Goal: Transaction & Acquisition: Purchase product/service

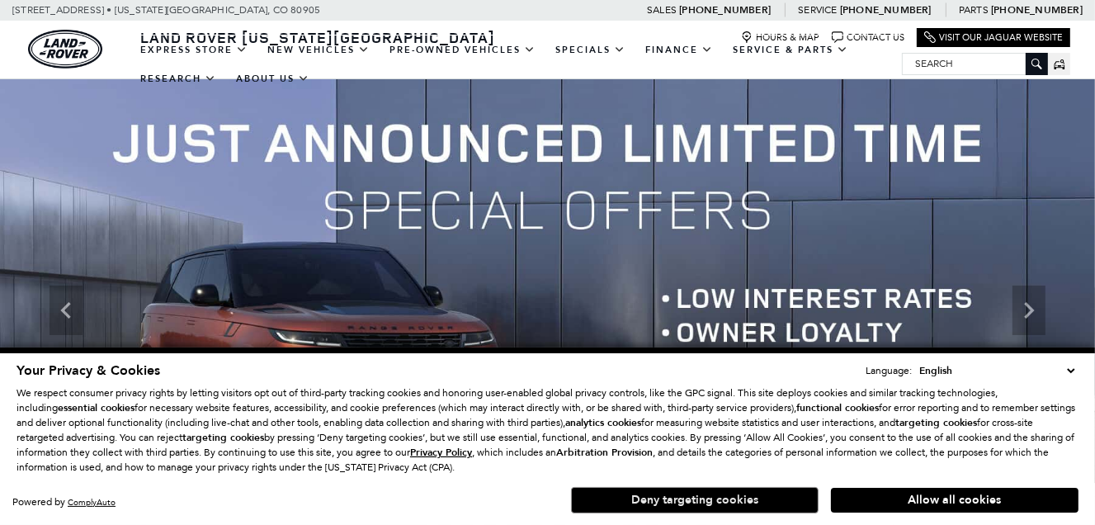
click at [696, 496] on button "Deny targeting cookies" at bounding box center [695, 500] width 248 height 26
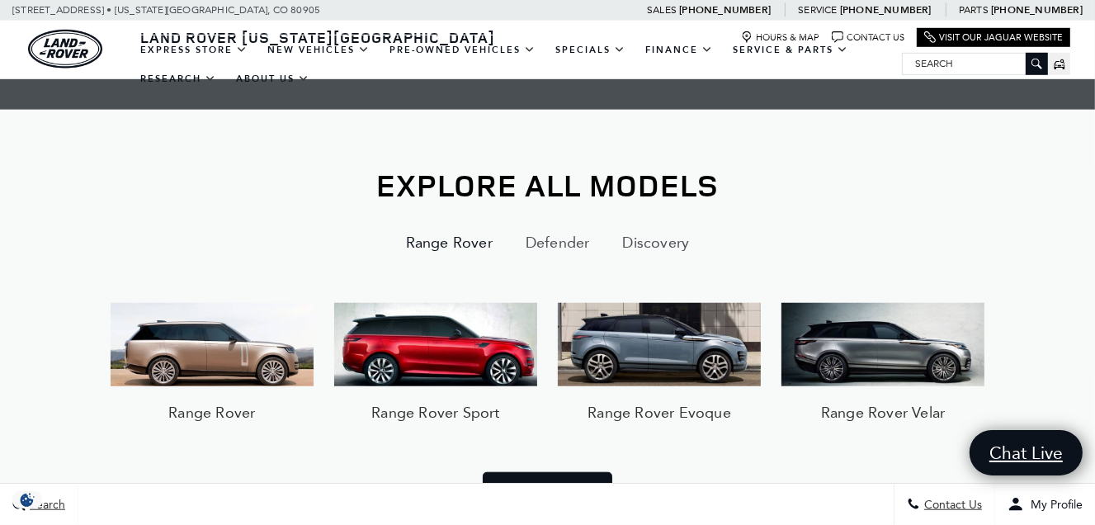
scroll to position [1149, 0]
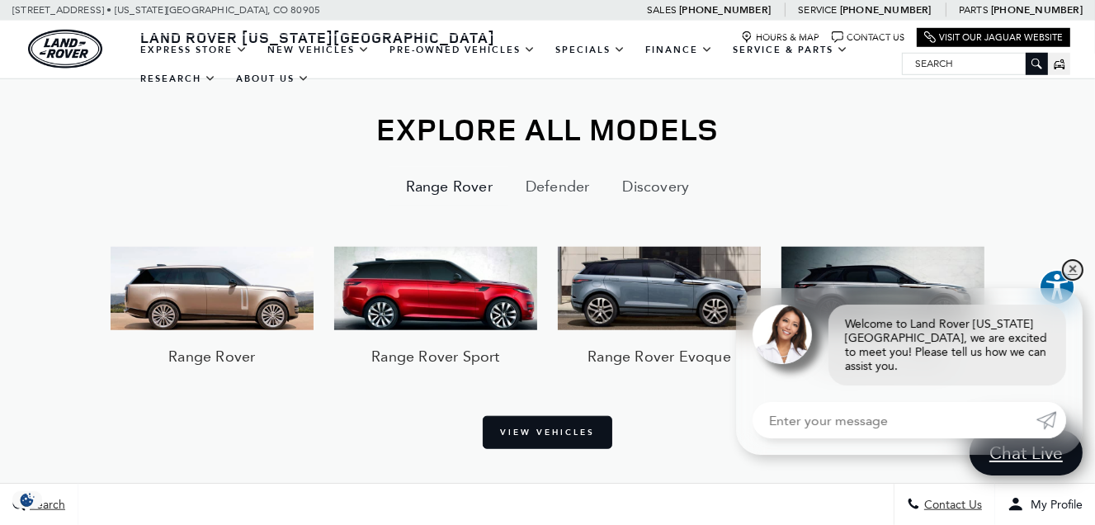
click at [1070, 278] on link "✕" at bounding box center [1073, 270] width 20 height 20
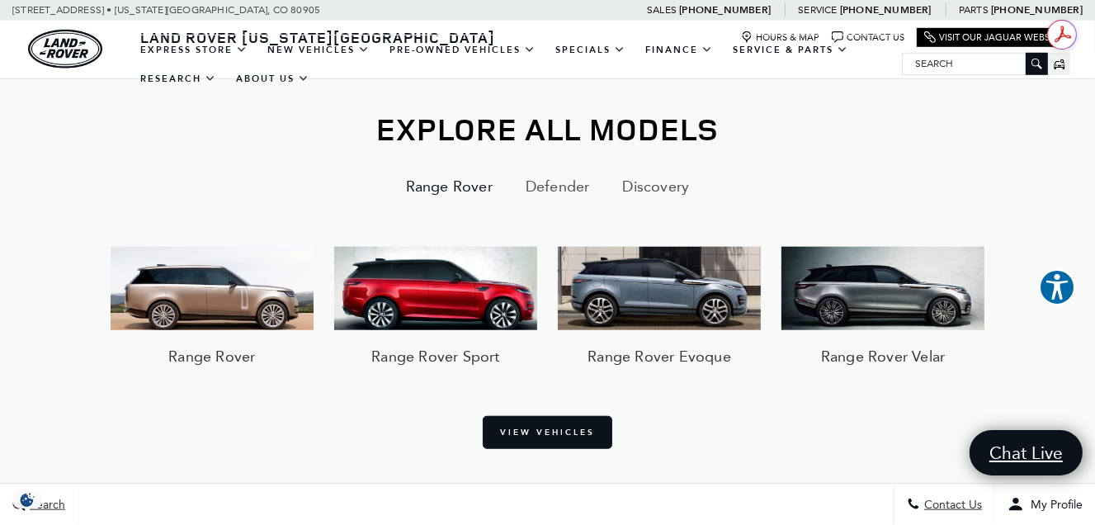
scroll to position [0, 0]
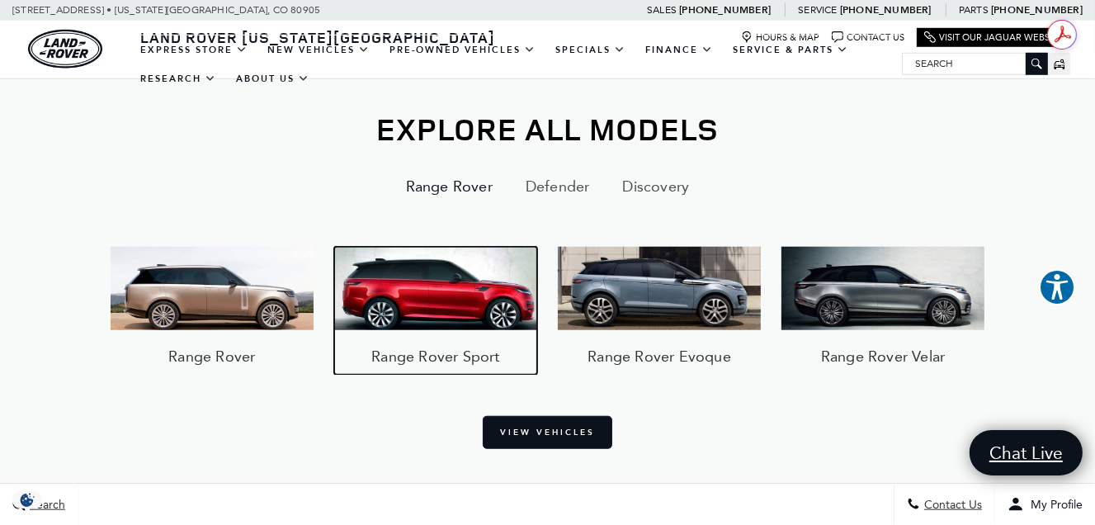
click at [452, 353] on h3 "Range Rover Sport" at bounding box center [435, 357] width 128 height 20
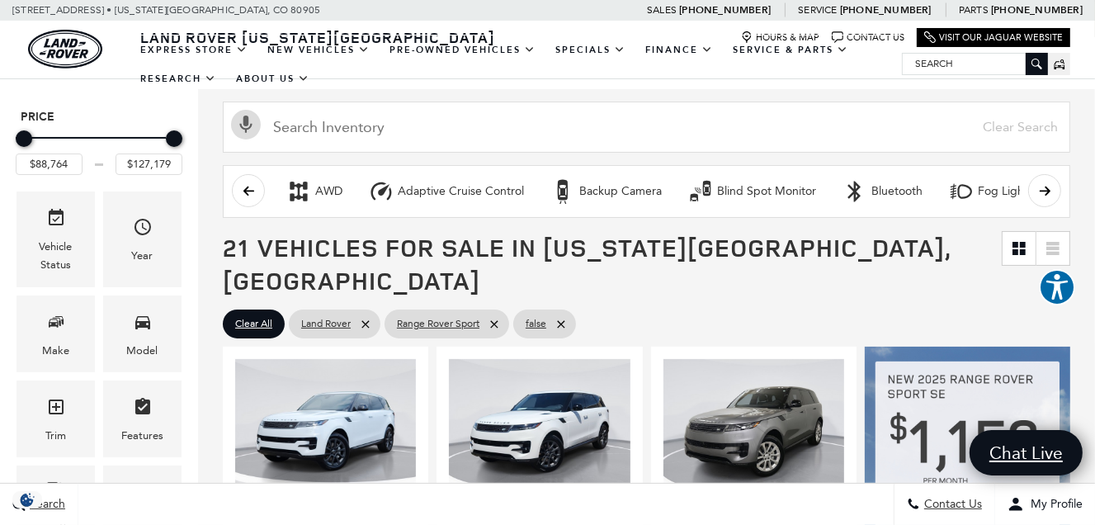
scroll to position [248, 0]
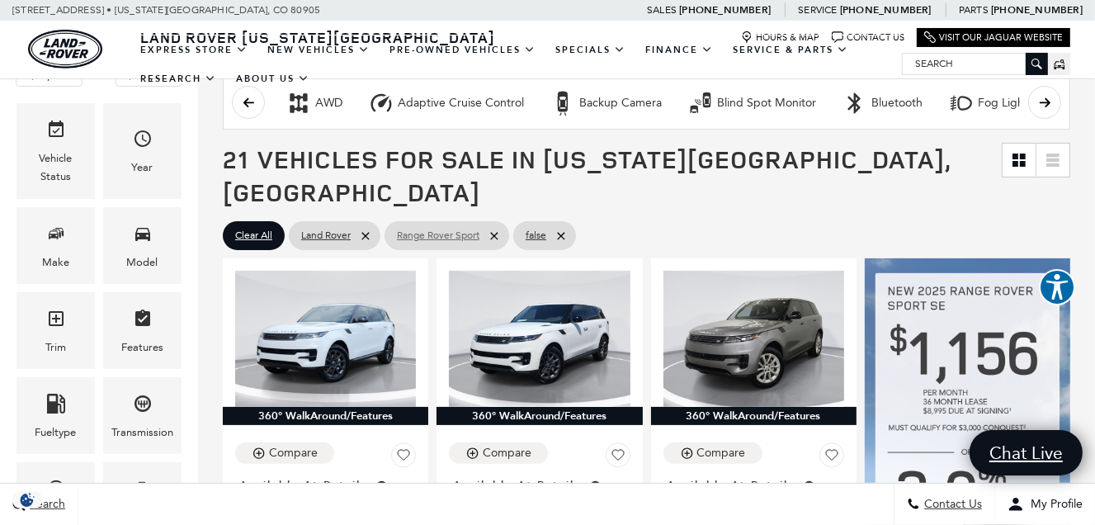
click at [495, 229] on icon at bounding box center [494, 235] width 13 height 13
type input "$57,690"
type input "$161,034"
